Goal: Task Accomplishment & Management: Use online tool/utility

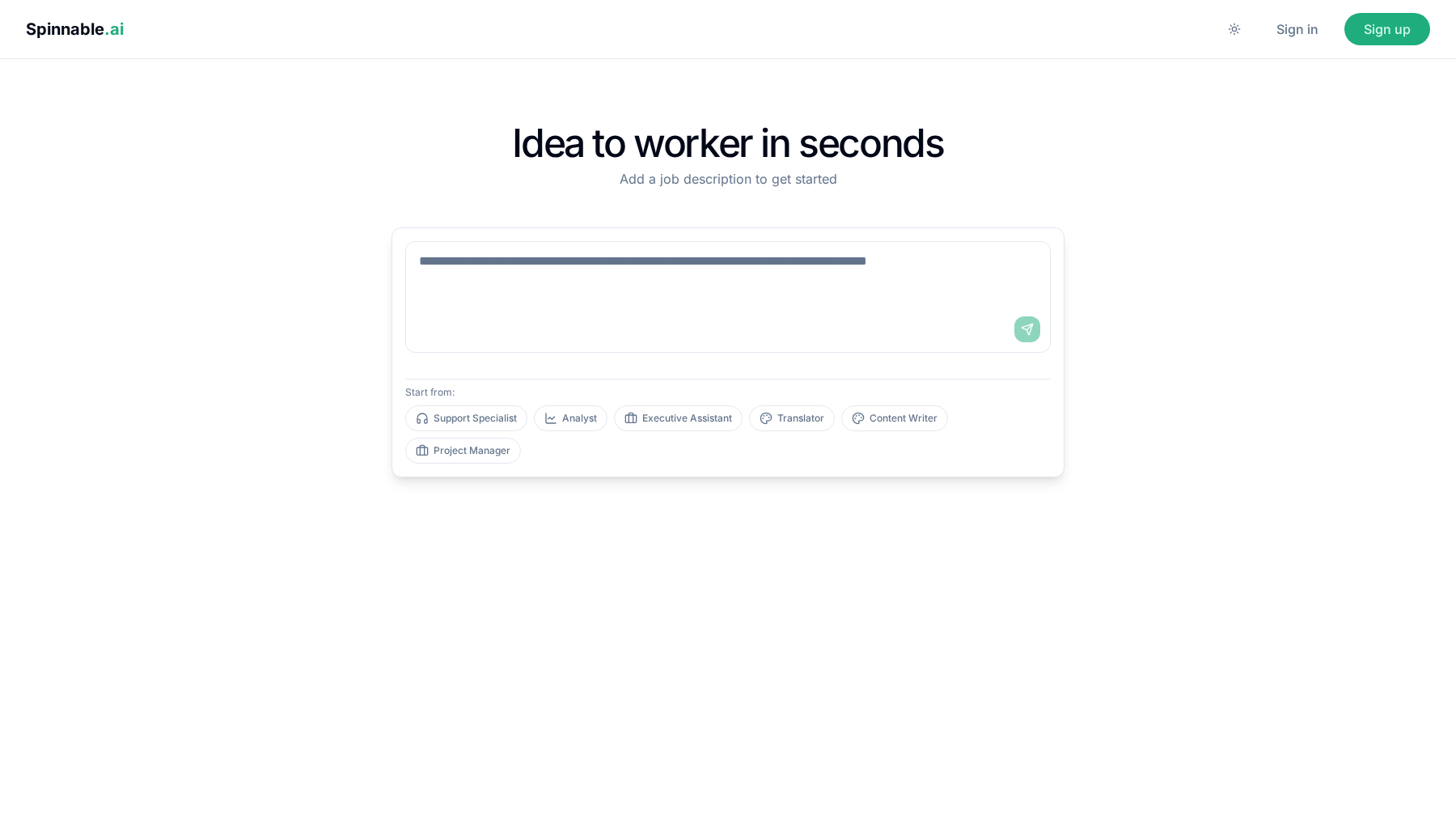
click at [311, 234] on div "Idea to worker in seconds Add a job description to get started Send Start from:…" at bounding box center [727, 437] width 1404 height 703
click at [1296, 28] on button "Sign in" at bounding box center [1297, 30] width 81 height 32
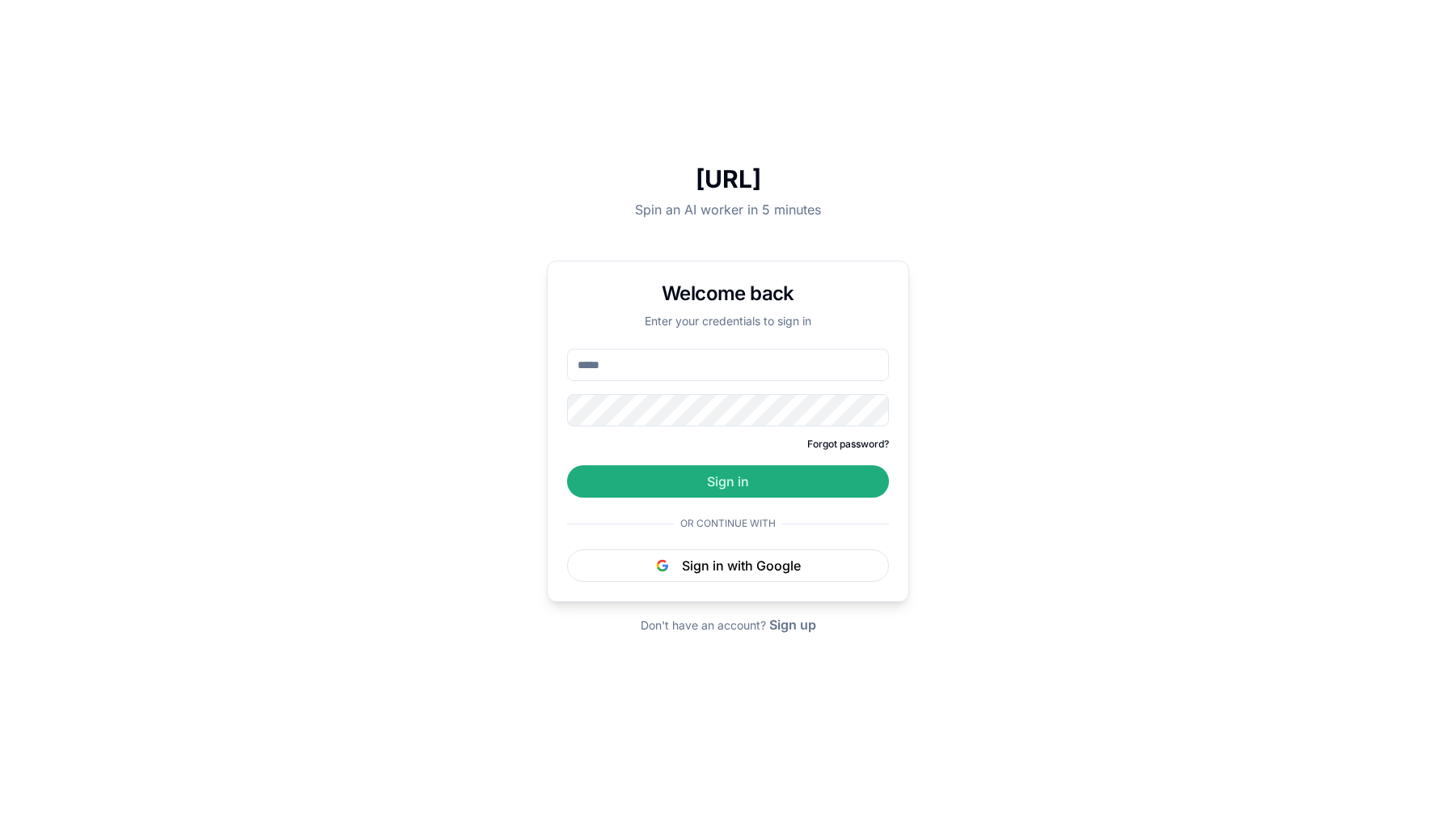
click at [695, 367] on input "email" at bounding box center [728, 365] width 322 height 32
type input "**********"
click at [567, 465] on button "Sign in" at bounding box center [728, 481] width 322 height 32
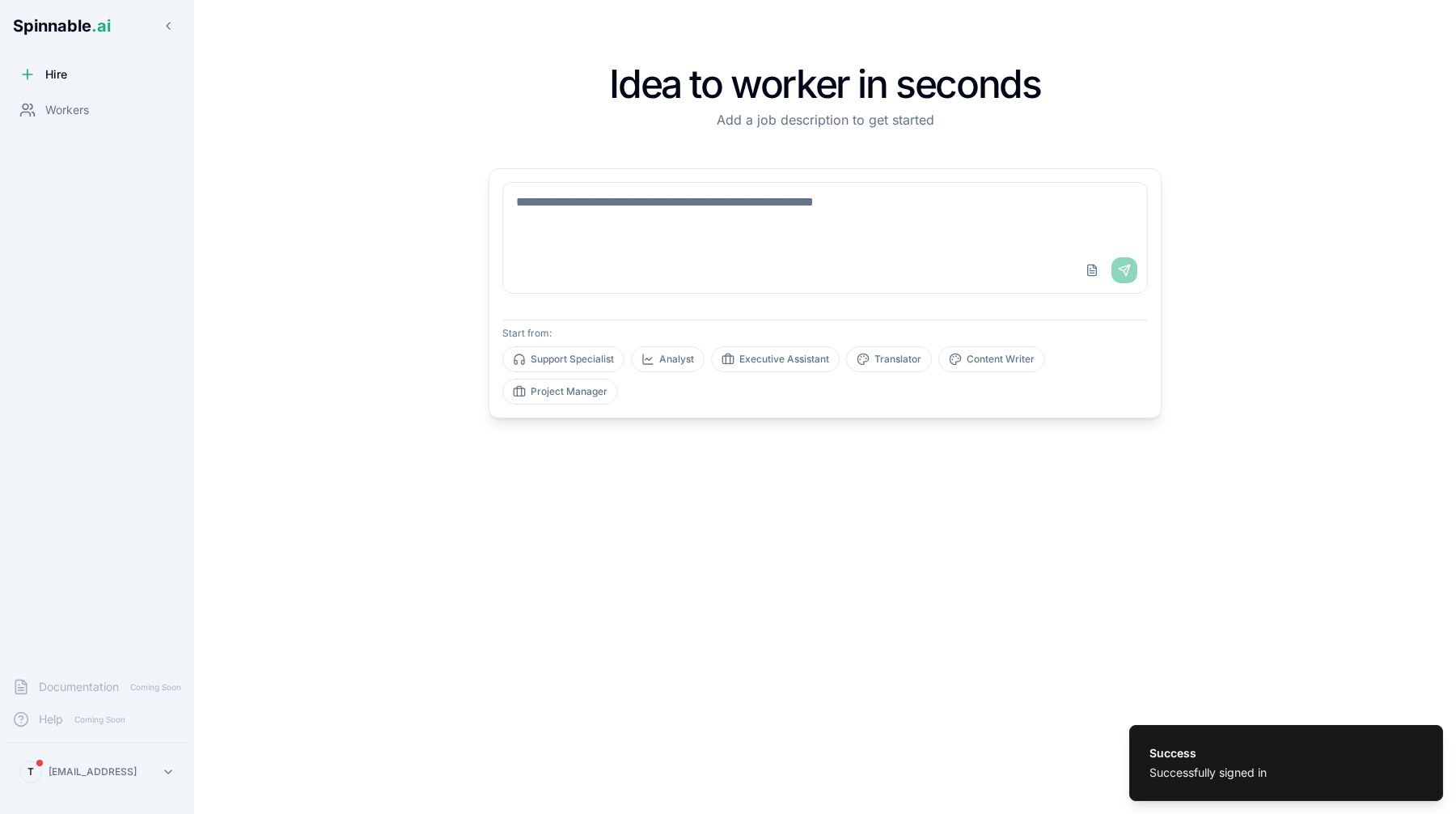
click at [120, 753] on div "T [EMAIL_ADDRESS]" at bounding box center [97, 771] width 194 height 58
click at [356, 347] on div "Idea to worker in seconds Add a job description to get started Upload File Send…" at bounding box center [824, 406] width 1055 height 762
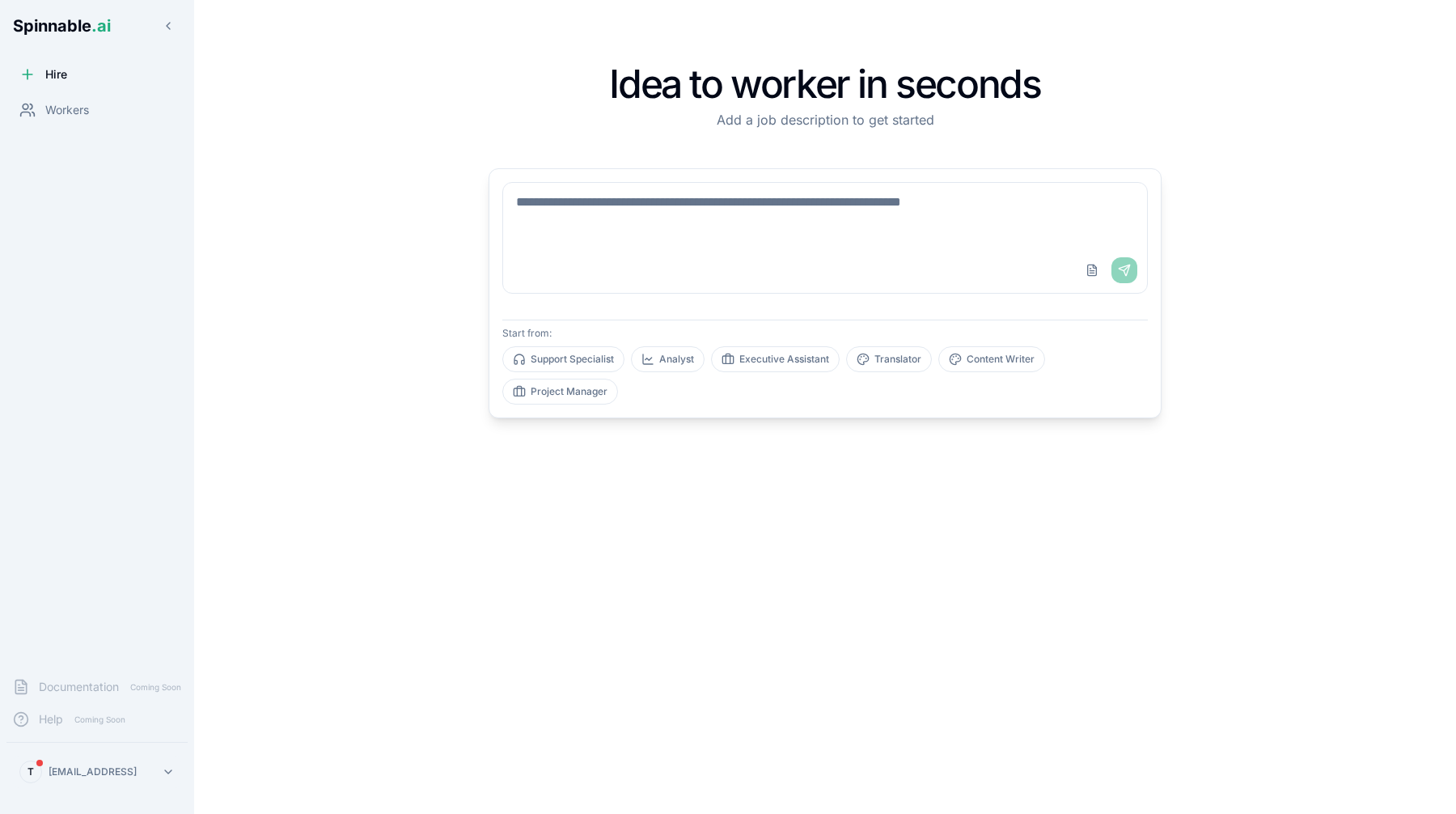
click at [104, 762] on html "Spinnable .ai Hire Workers Documentation Coming Soon Help Coming Soon T [EMAIL_…" at bounding box center [728, 407] width 1456 height 814
click at [96, 670] on div "Tools" at bounding box center [96, 668] width 153 height 30
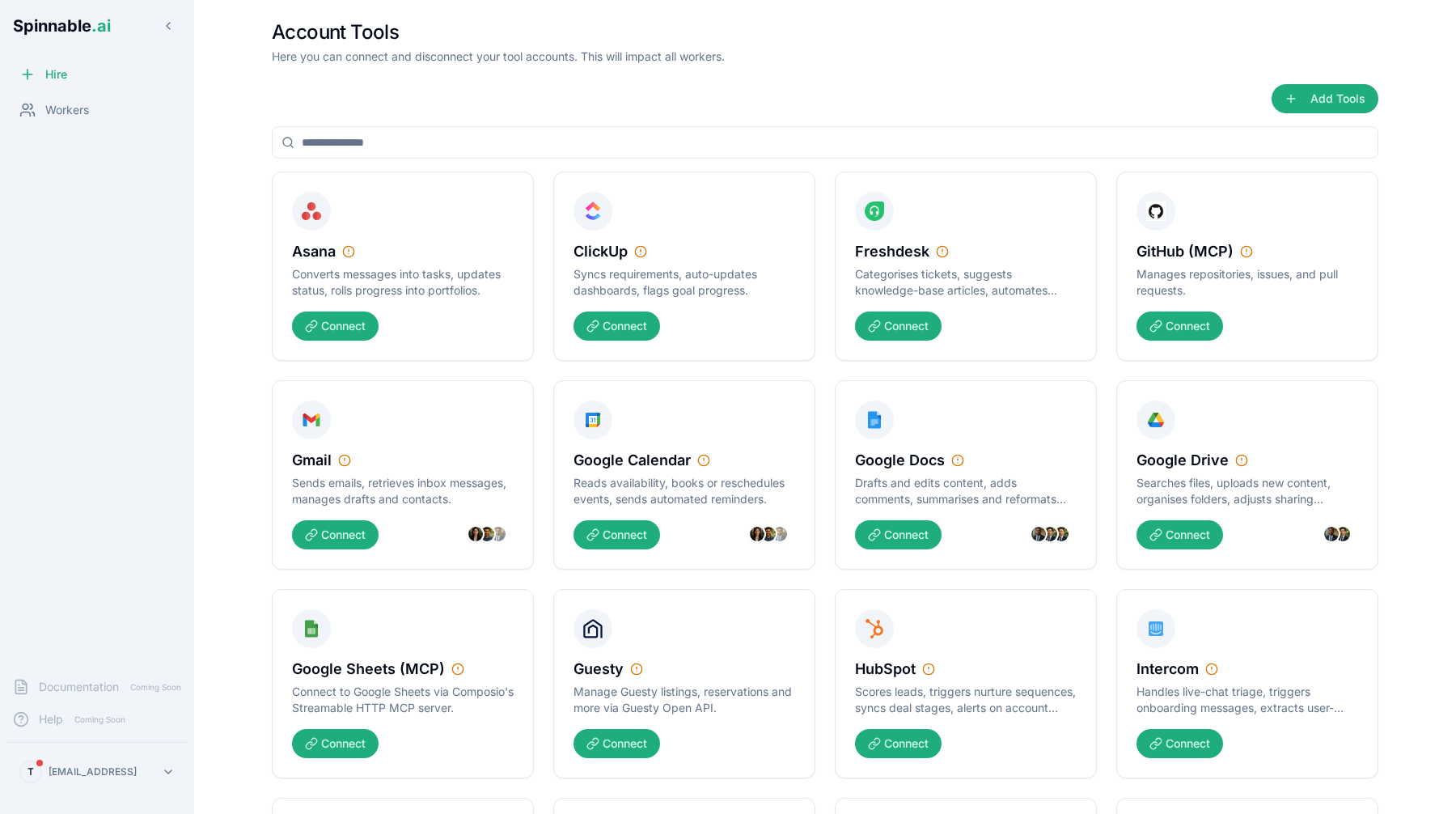
click at [588, 139] on input at bounding box center [824, 142] width 1106 height 32
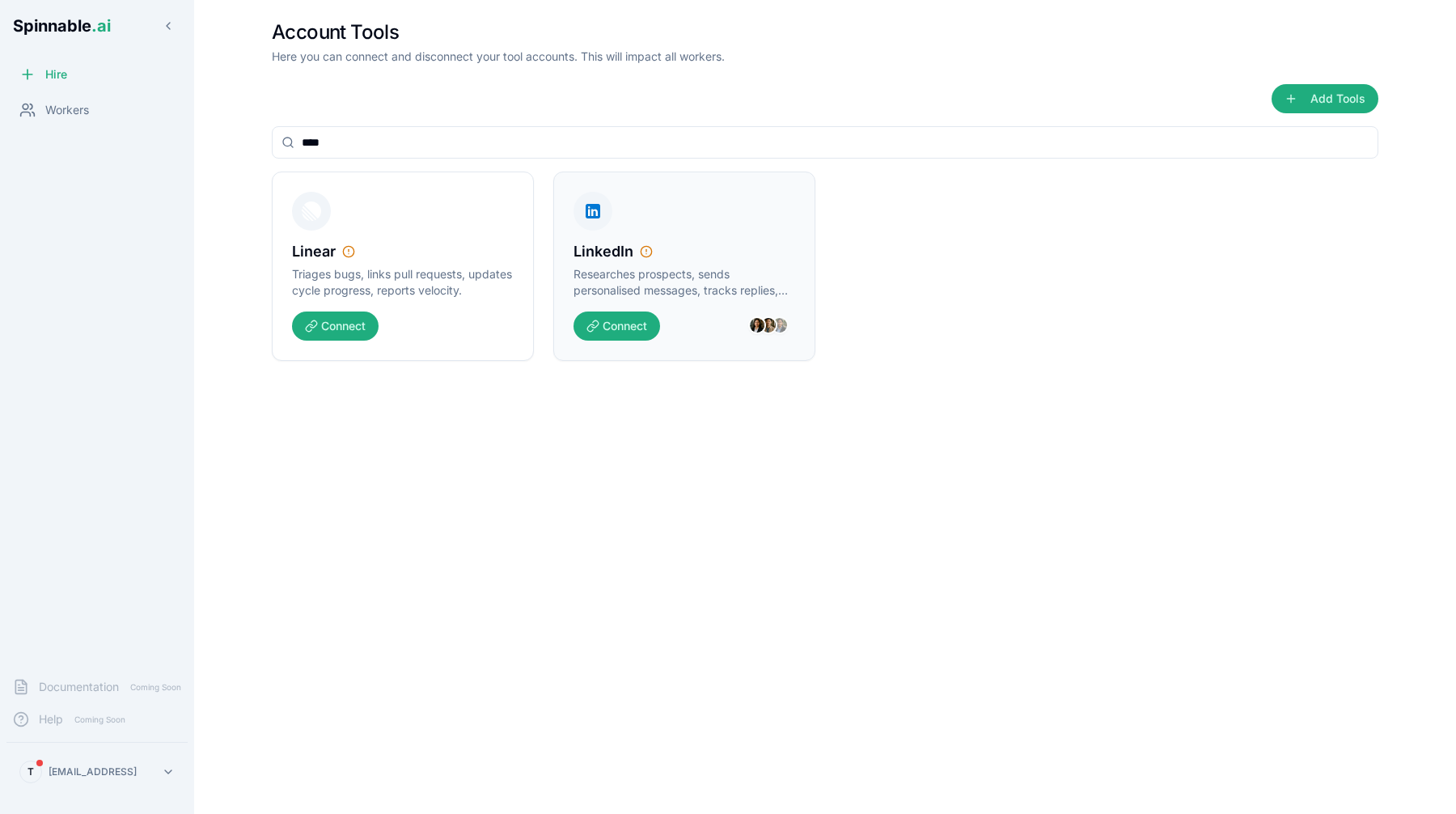
type input "****"
click at [734, 242] on div "LinkedIn" at bounding box center [684, 252] width 222 height 23
click at [637, 323] on button "Connect" at bounding box center [617, 326] width 87 height 30
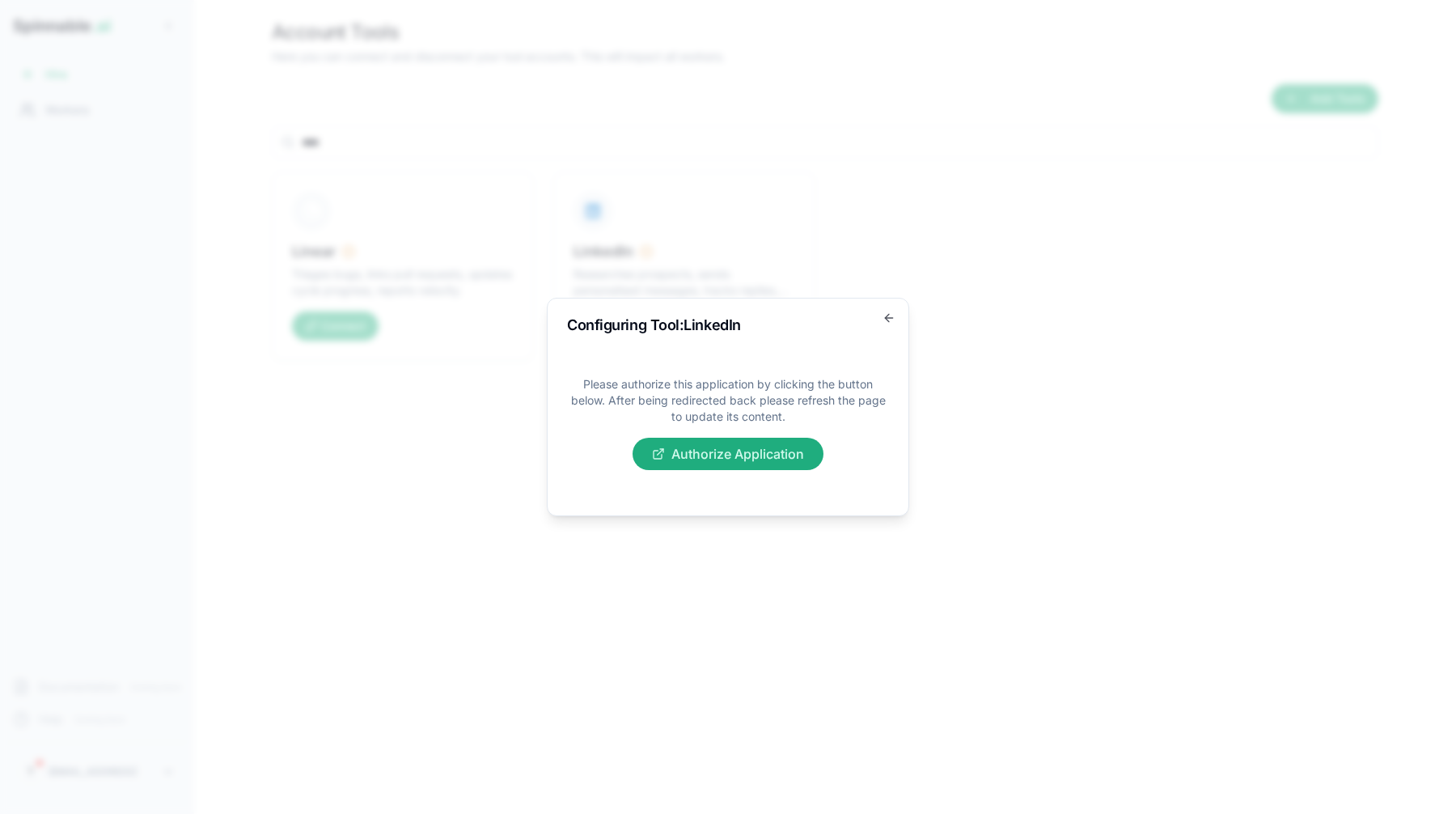
click at [885, 318] on icon "button" at bounding box center [888, 318] width 8 height 0
